Goal: Find specific fact: Find specific fact

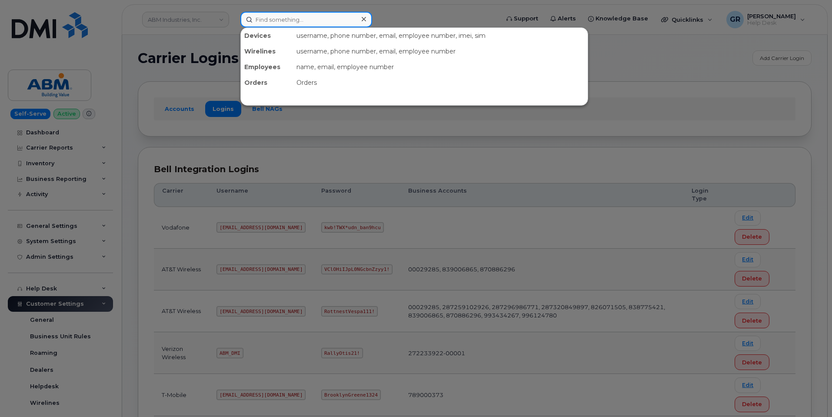
click at [308, 20] on input at bounding box center [306, 20] width 132 height 16
drag, startPoint x: 312, startPoint y: 158, endPoint x: 316, endPoint y: 148, distance: 10.2
click at [312, 156] on div at bounding box center [416, 208] width 832 height 417
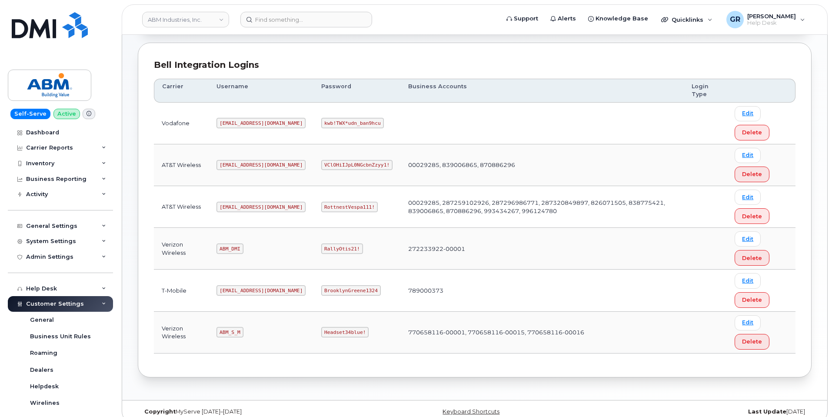
scroll to position [115, 0]
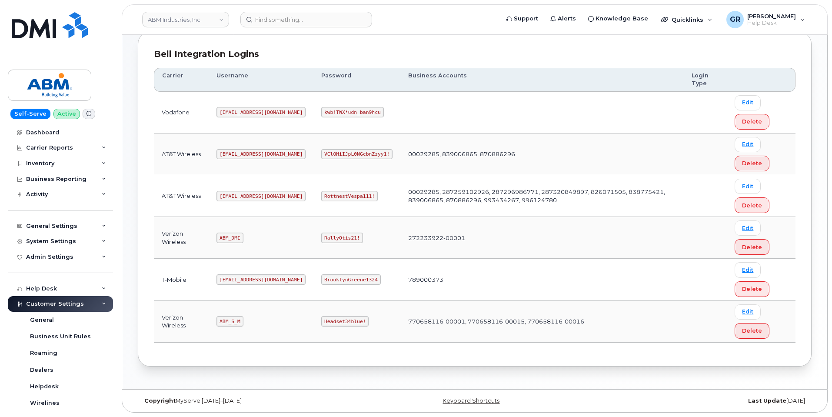
click at [323, 193] on code "RottnestVespa111!" at bounding box center [349, 196] width 56 height 10
click at [322, 193] on code "RottnestVespa111!" at bounding box center [349, 196] width 56 height 10
click at [321, 191] on code "RottnestVespa111!" at bounding box center [349, 196] width 56 height 10
click at [321, 196] on code "RottnestVespa111!" at bounding box center [349, 196] width 56 height 10
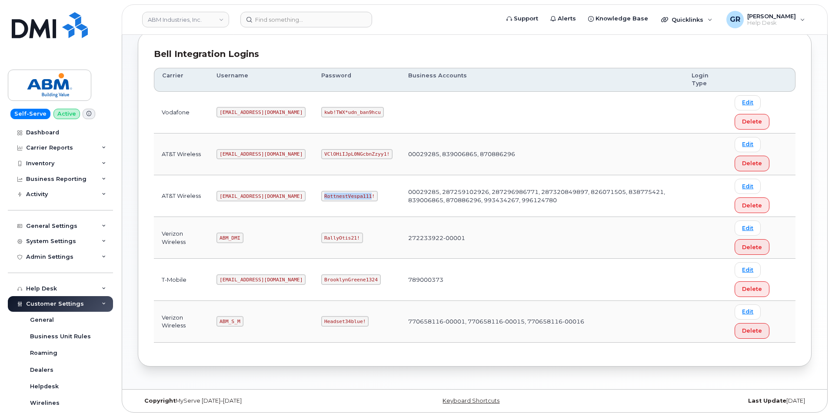
click at [321, 196] on code "RottnestVespa111!" at bounding box center [349, 196] width 56 height 10
copy code "RottnestVespa111!"
click at [229, 322] on code "ABM_S_M" at bounding box center [229, 321] width 27 height 10
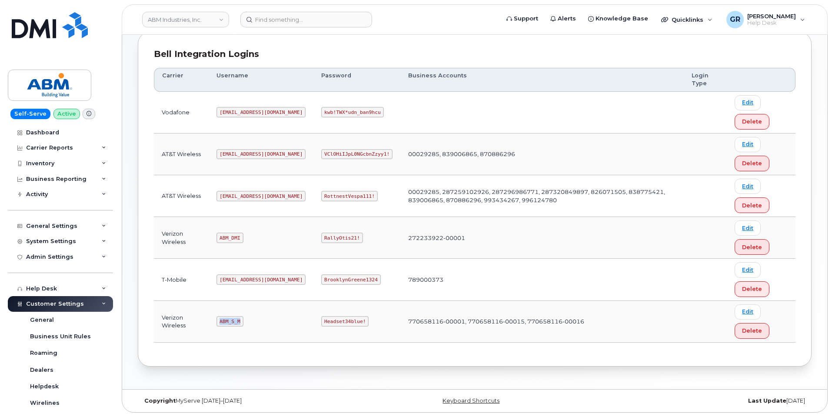
copy code "ABM_S_M"
click at [321, 320] on code "Headset34blue!" at bounding box center [344, 321] width 47 height 10
click at [321, 319] on code "Headset34blue!" at bounding box center [344, 321] width 47 height 10
click at [321, 318] on code "Headset34blue!" at bounding box center [344, 321] width 47 height 10
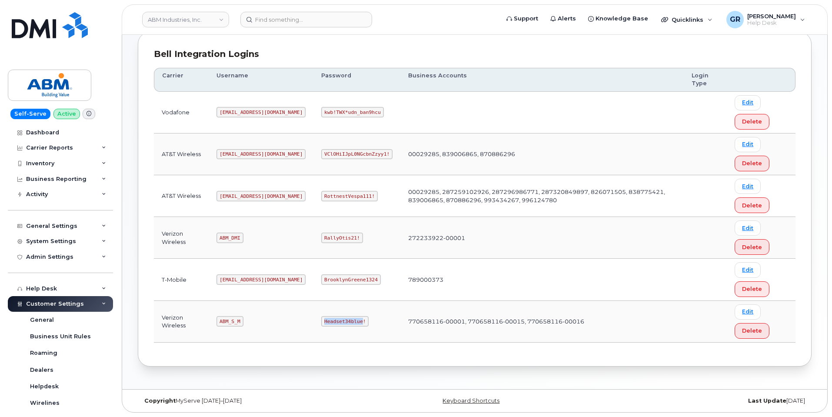
click at [321, 318] on code "Headset34blue!" at bounding box center [344, 321] width 47 height 10
click at [243, 153] on code "[EMAIL_ADDRESS][DOMAIN_NAME]" at bounding box center [260, 154] width 89 height 10
drag, startPoint x: 249, startPoint y: 150, endPoint x: 244, endPoint y: 151, distance: 5.1
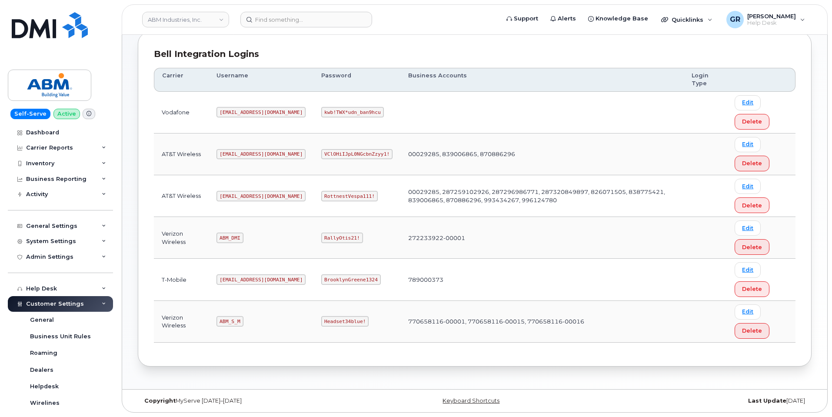
click at [246, 150] on code "[EMAIL_ADDRESS][DOMAIN_NAME]" at bounding box center [260, 154] width 89 height 10
click at [237, 196] on code "[EMAIL_ADDRESS][DOMAIN_NAME]" at bounding box center [260, 196] width 89 height 10
copy code "[EMAIL_ADDRESS][DOMAIN_NAME]"
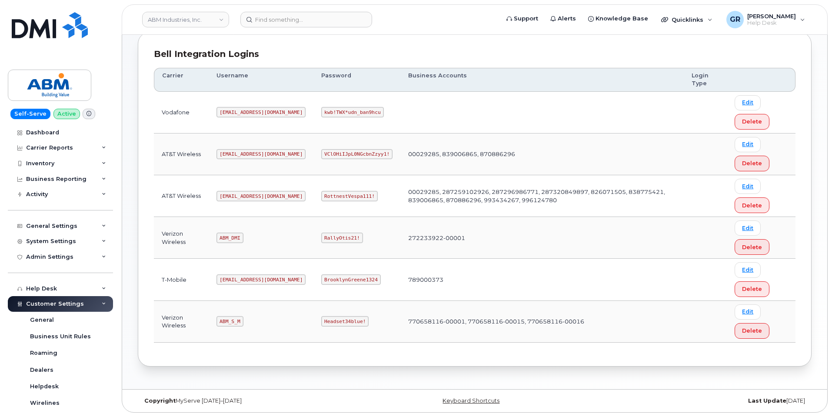
click at [321, 194] on code "RottnestVespa111!" at bounding box center [349, 196] width 56 height 10
click at [321, 193] on code "RottnestVespa111!" at bounding box center [349, 196] width 56 height 10
click at [340, 195] on code "RottnestVespa111!" at bounding box center [349, 196] width 56 height 10
drag, startPoint x: 340, startPoint y: 195, endPoint x: 289, endPoint y: 194, distance: 50.9
click at [313, 194] on td "RottnestVespa111!" at bounding box center [356, 196] width 87 height 42
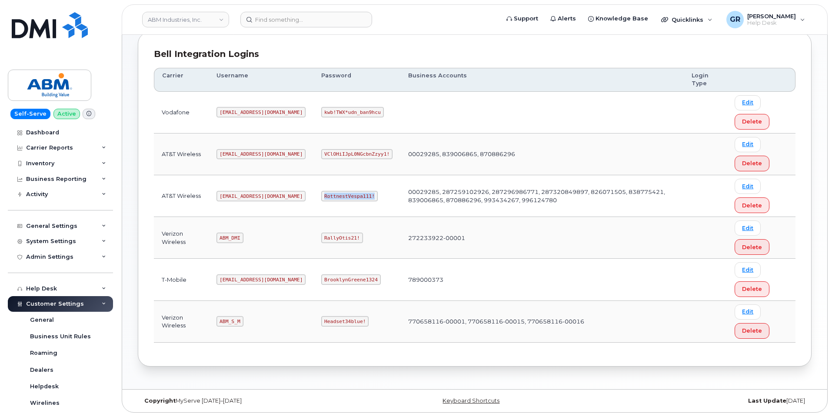
copy code "RottnestVespa111!"
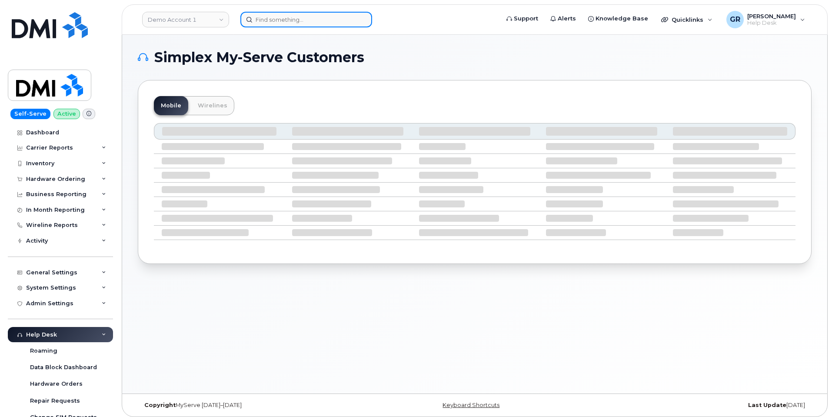
click at [295, 17] on input at bounding box center [306, 20] width 132 height 16
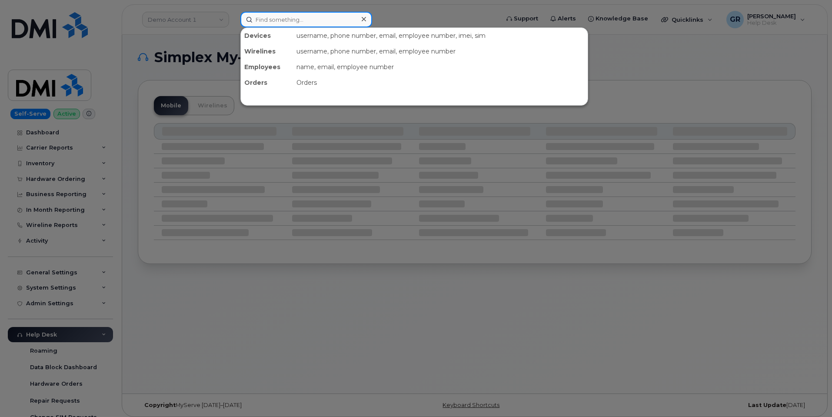
paste input "7404170811"
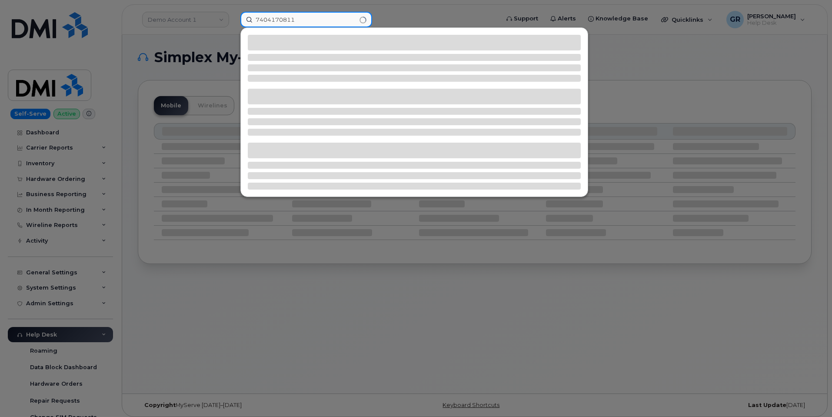
type input "7404170811"
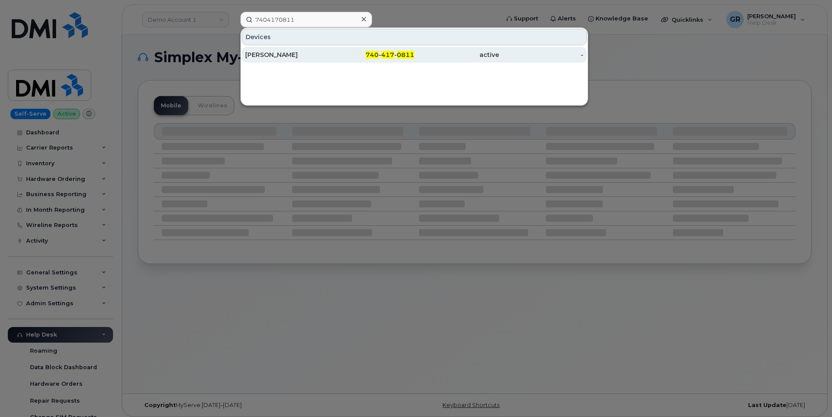
click at [346, 49] on div "740 - 417 - 0811" at bounding box center [372, 55] width 85 height 16
click at [336, 56] on div "740 - 417 - 0811" at bounding box center [372, 54] width 85 height 9
click at [348, 49] on div "740 - 417 - 0811" at bounding box center [372, 55] width 85 height 16
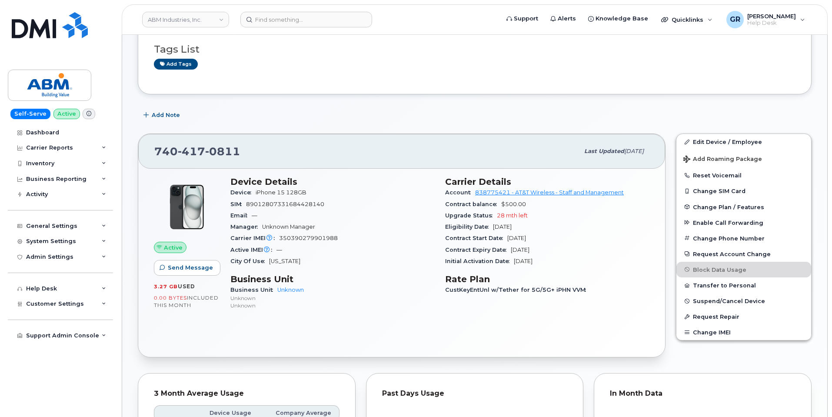
scroll to position [87, 0]
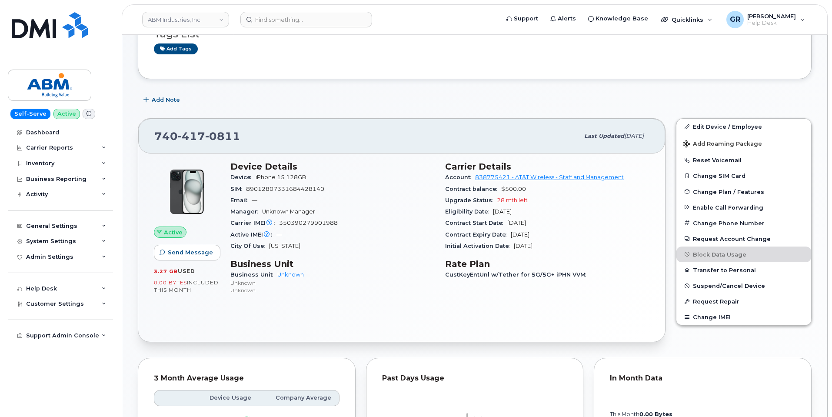
drag, startPoint x: 256, startPoint y: 130, endPoint x: 150, endPoint y: 134, distance: 106.5
click at [147, 132] on div "740 417 0811 Last updated Jul 25, 2025" at bounding box center [401, 136] width 527 height 35
copy span "740 417 0811"
click at [268, 141] on div "740 417 0811" at bounding box center [366, 136] width 425 height 18
drag, startPoint x: 228, startPoint y: 140, endPoint x: 231, endPoint y: 145, distance: 5.6
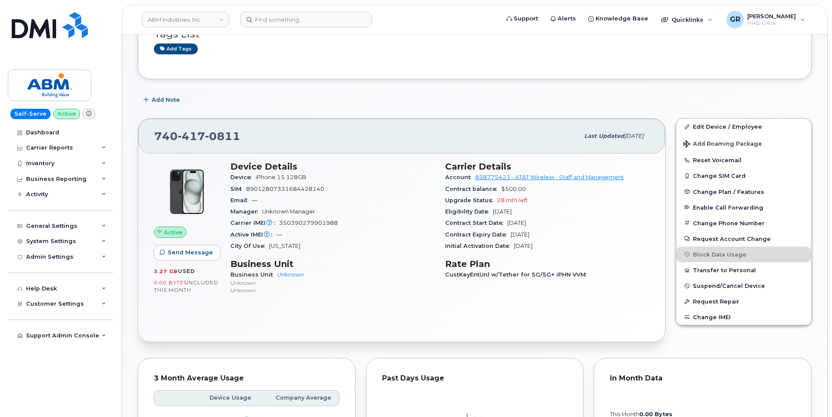
click at [228, 140] on span "0811" at bounding box center [222, 136] width 35 height 13
